Goal: Task Accomplishment & Management: Complete application form

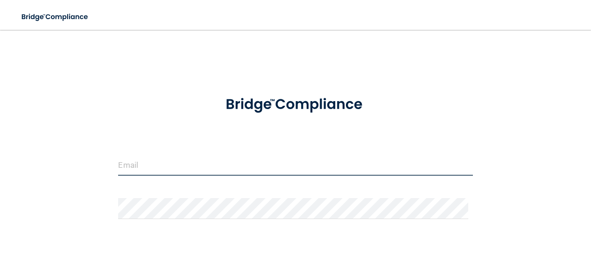
click at [200, 170] on input "email" at bounding box center [295, 165] width 354 height 21
type input "[EMAIL_ADDRESS][DOMAIN_NAME]"
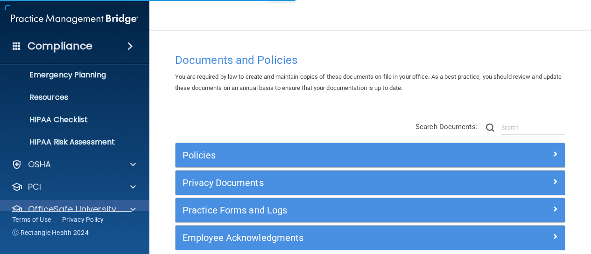
scroll to position [133, 0]
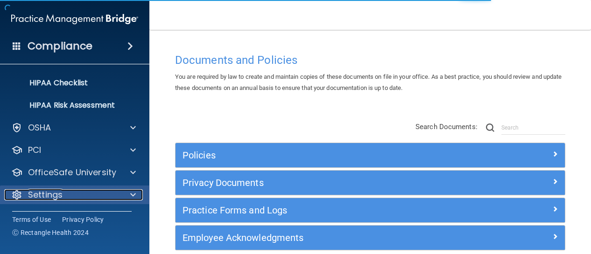
click at [50, 194] on p "Settings" at bounding box center [45, 195] width 35 height 11
click at [57, 198] on p "Settings" at bounding box center [45, 194] width 35 height 11
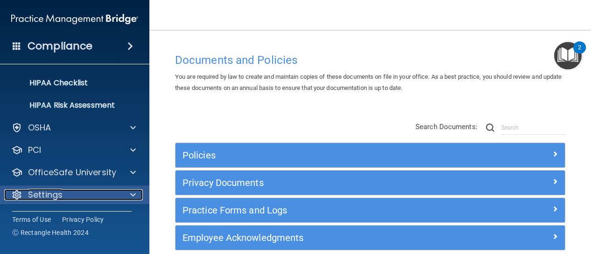
click at [132, 195] on span at bounding box center [133, 195] width 6 height 11
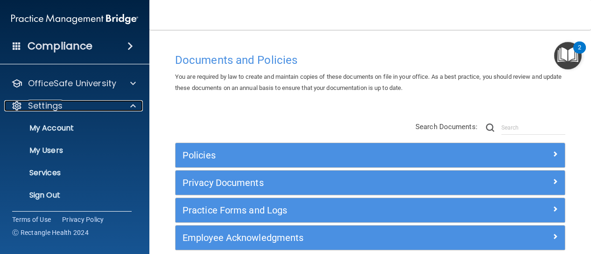
scroll to position [222, 0]
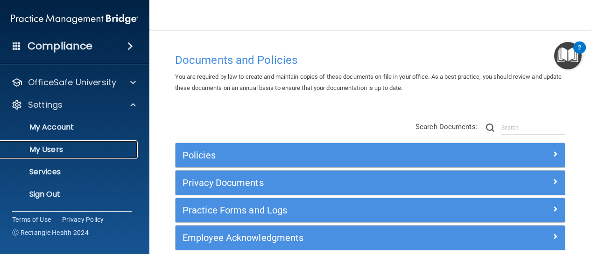
click at [54, 151] on p "My Users" at bounding box center [69, 149] width 127 height 9
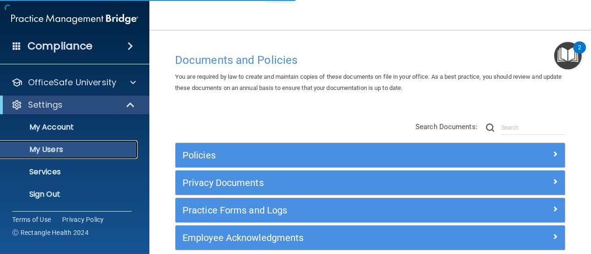
scroll to position [65, 0]
select select "20"
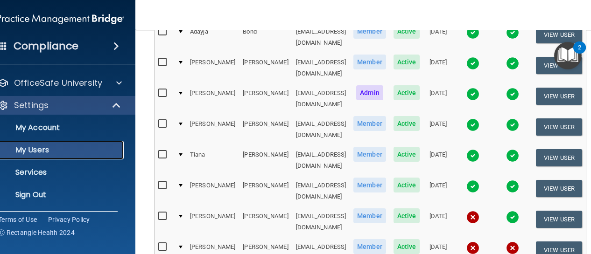
scroll to position [0, 0]
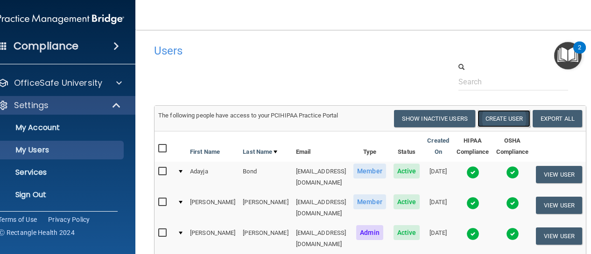
click at [510, 116] on button "Create User" at bounding box center [504, 118] width 53 height 17
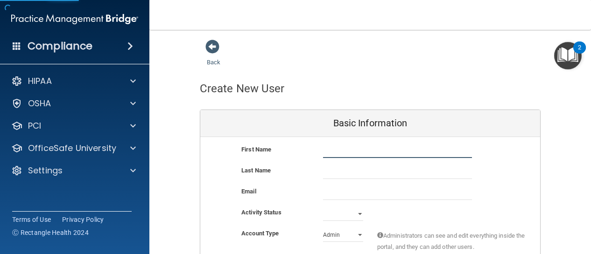
drag, startPoint x: 349, startPoint y: 153, endPoint x: 333, endPoint y: 155, distance: 15.5
click at [348, 153] on input "text" at bounding box center [397, 151] width 149 height 14
type input "[PERSON_NAME]"
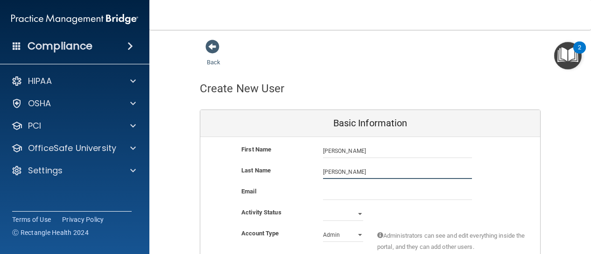
click at [323, 172] on input "[PERSON_NAME]" at bounding box center [397, 172] width 149 height 14
type input "[PERSON_NAME]"
paste input "[EMAIL_ADDRESS][DOMAIN_NAME]"
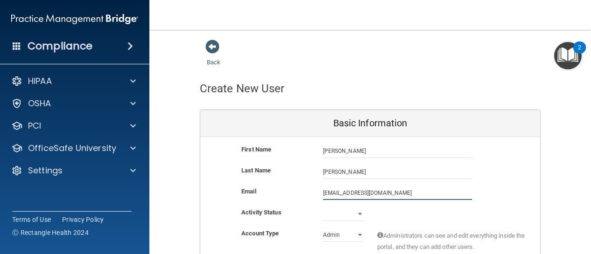
type input "[EMAIL_ADDRESS][DOMAIN_NAME]"
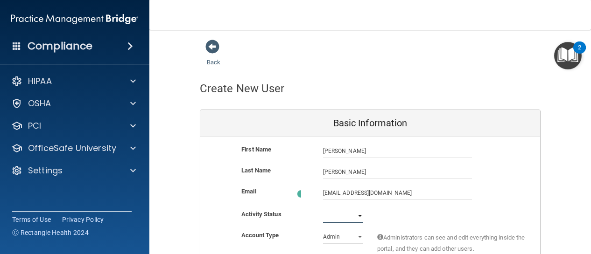
click at [352, 215] on select "Active Inactive" at bounding box center [343, 216] width 40 height 14
select select "active"
click at [323, 207] on select "Active Inactive" at bounding box center [343, 214] width 40 height 14
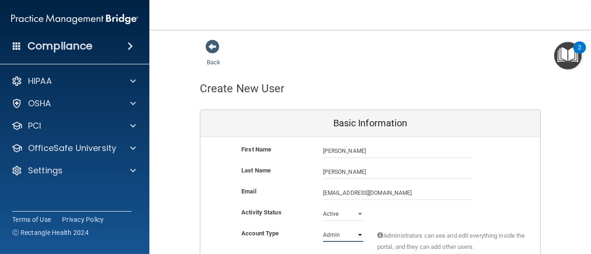
click at [350, 234] on select "Admin Member" at bounding box center [343, 235] width 40 height 14
select select "practice_member"
click at [323, 228] on select "Admin Member" at bounding box center [343, 235] width 40 height 14
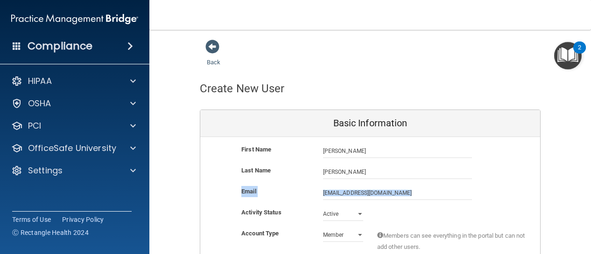
click at [429, 206] on div "First Name [PERSON_NAME] [PERSON_NAME] Last Name [PERSON_NAME] Email [EMAIL_ADD…" at bounding box center [370, 213] width 340 height 152
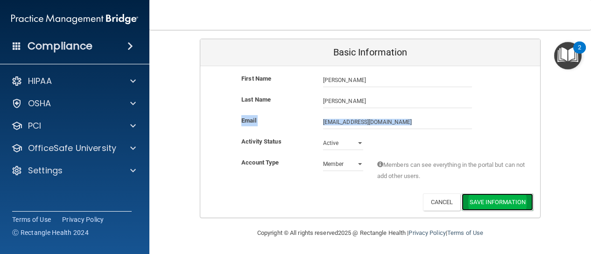
click at [482, 206] on button "Save Information" at bounding box center [497, 202] width 71 height 17
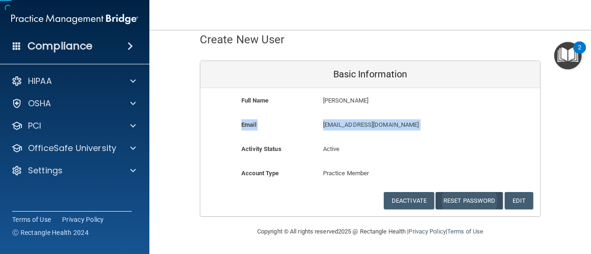
scroll to position [48, 0]
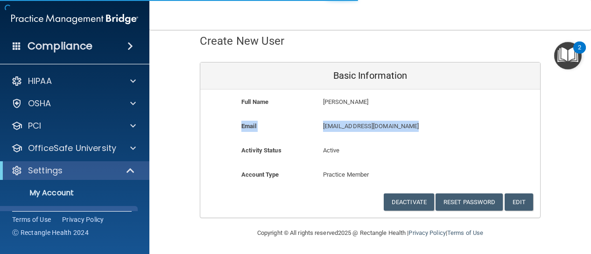
select select "20"
